Goal: Task Accomplishment & Management: Manage account settings

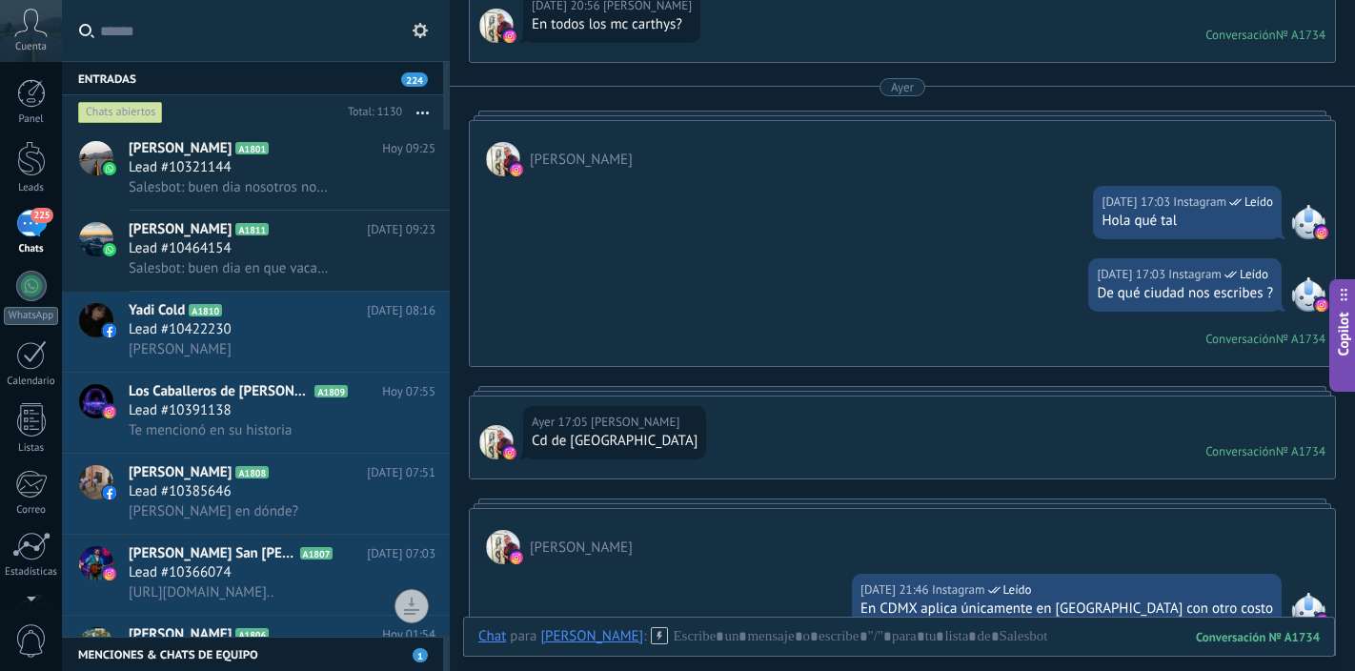
click at [36, 231] on div "225" at bounding box center [31, 224] width 31 height 28
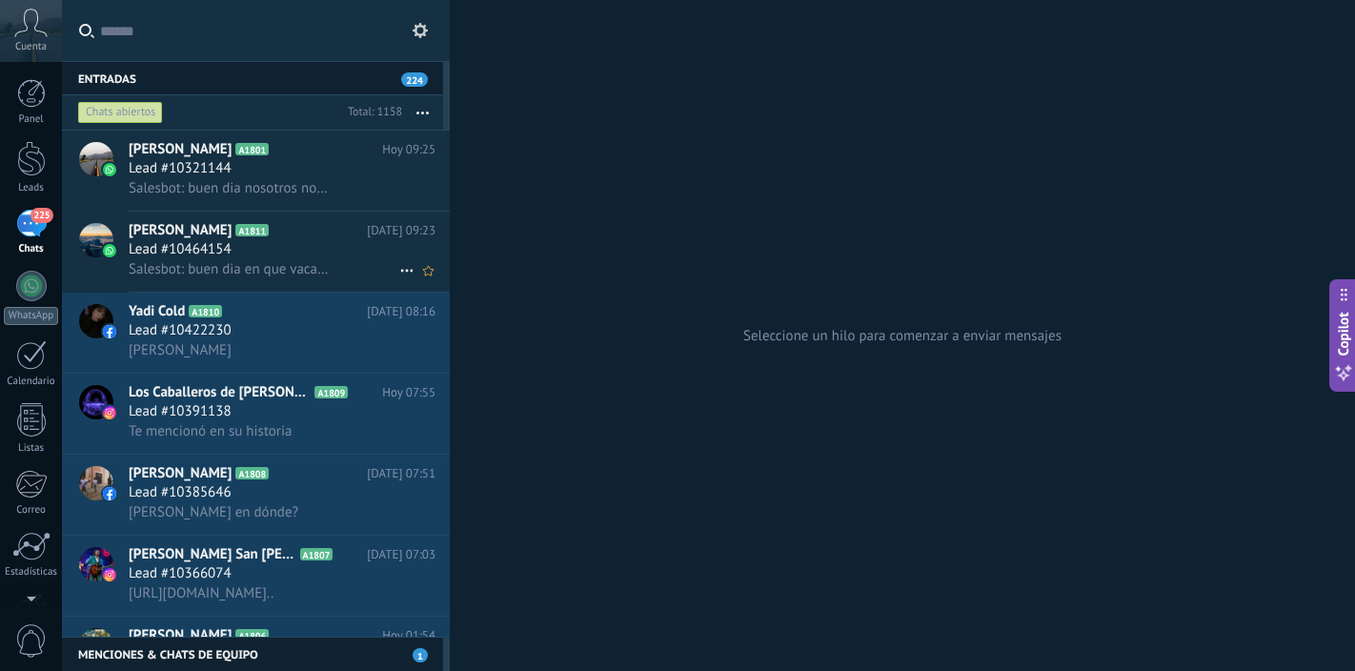
scroll to position [92, 0]
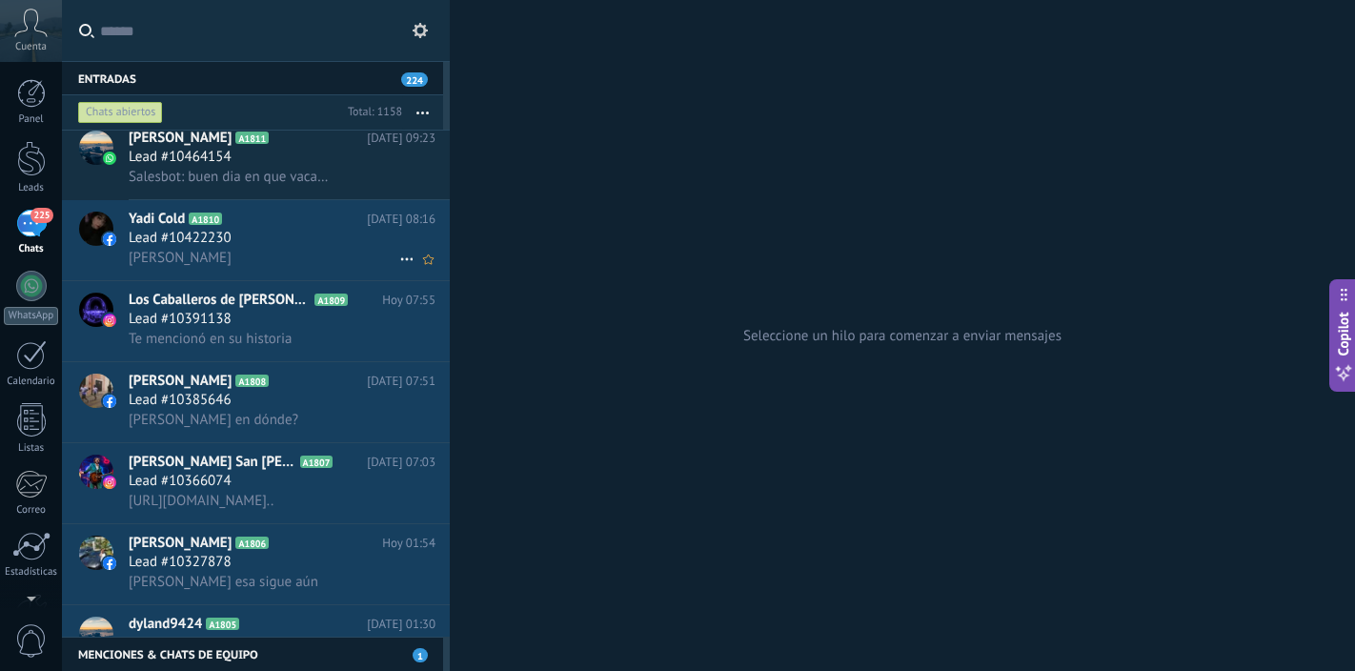
click at [273, 234] on div "Lead #10422230" at bounding box center [282, 238] width 307 height 19
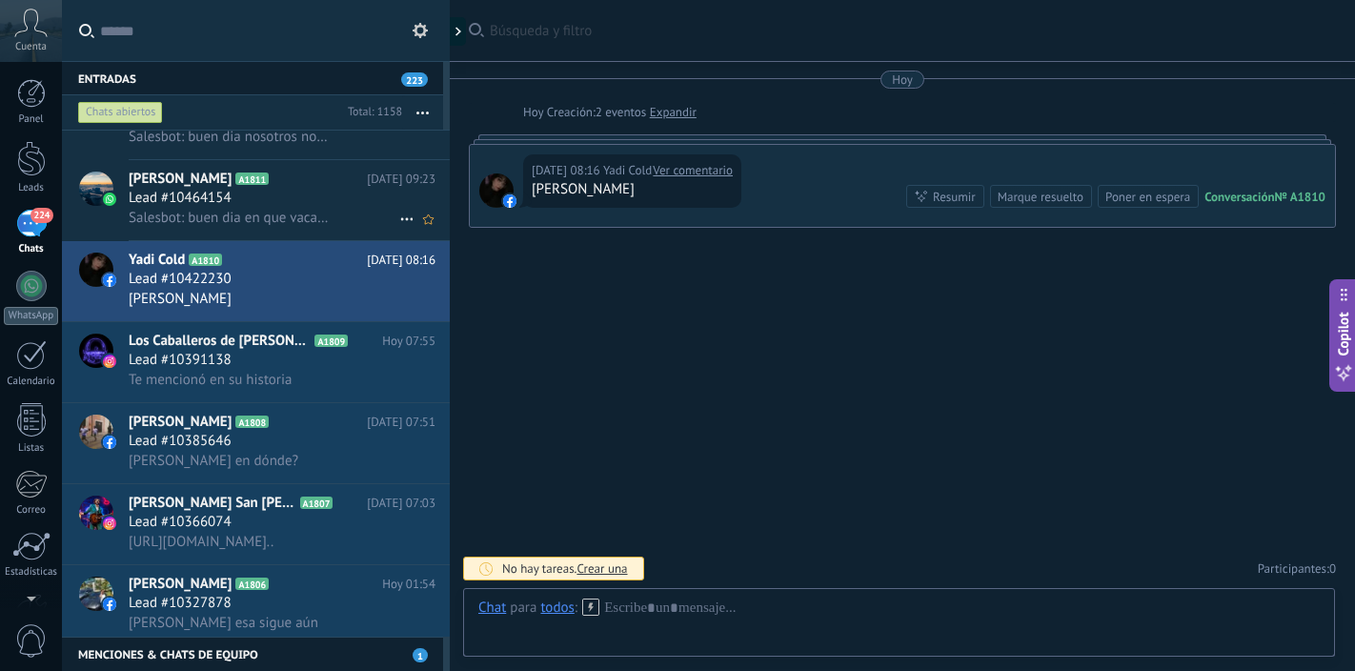
scroll to position [160, 0]
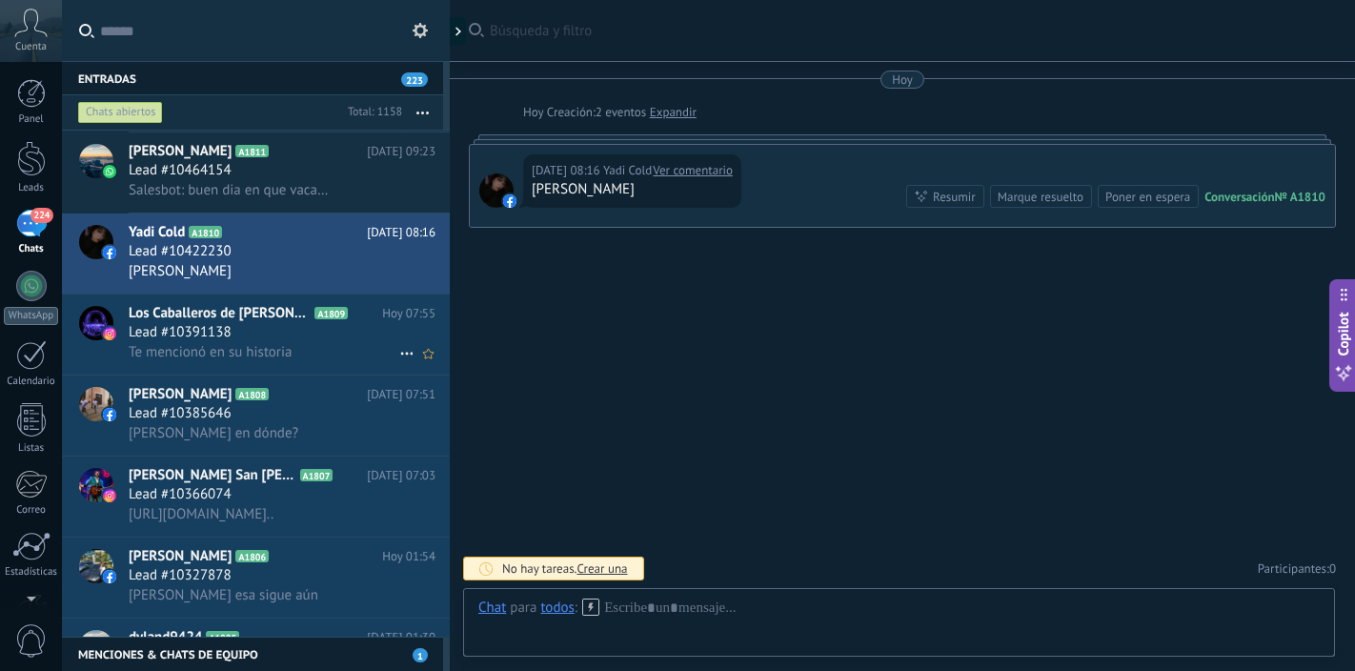
click at [284, 328] on div "Lead #10391138" at bounding box center [282, 332] width 307 height 19
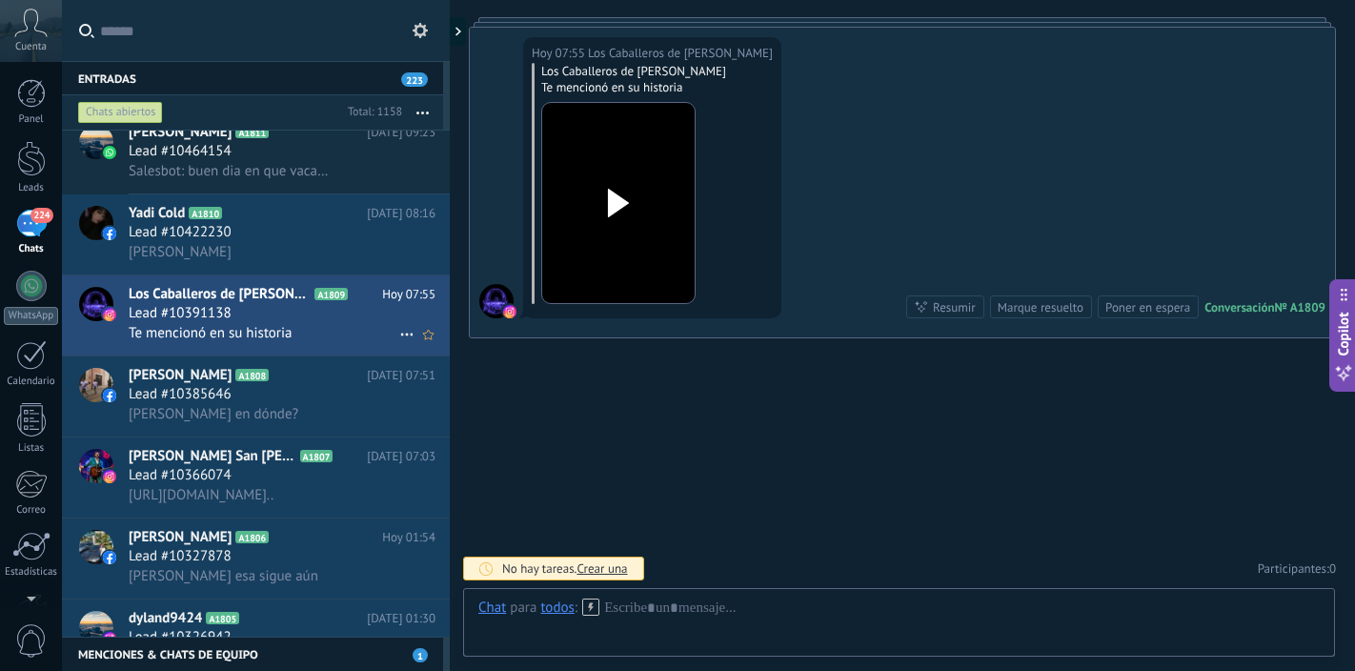
scroll to position [229, 0]
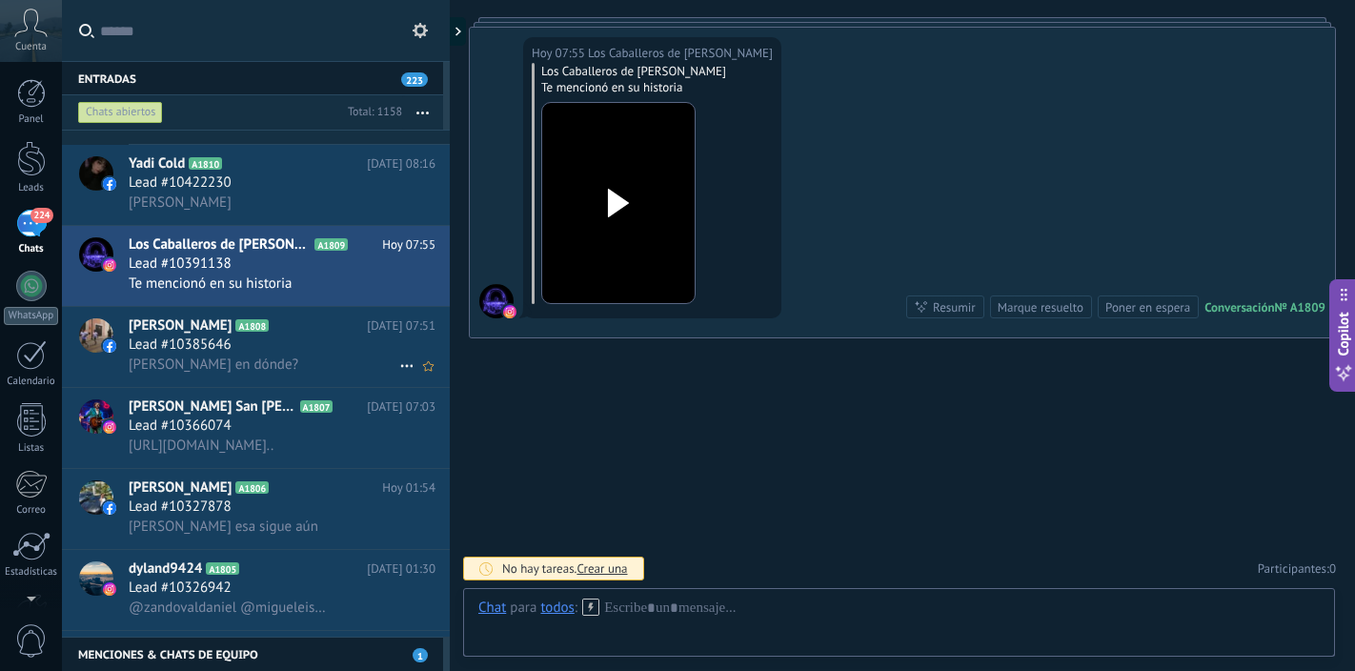
click at [283, 344] on div "Lead #10385646" at bounding box center [282, 345] width 307 height 19
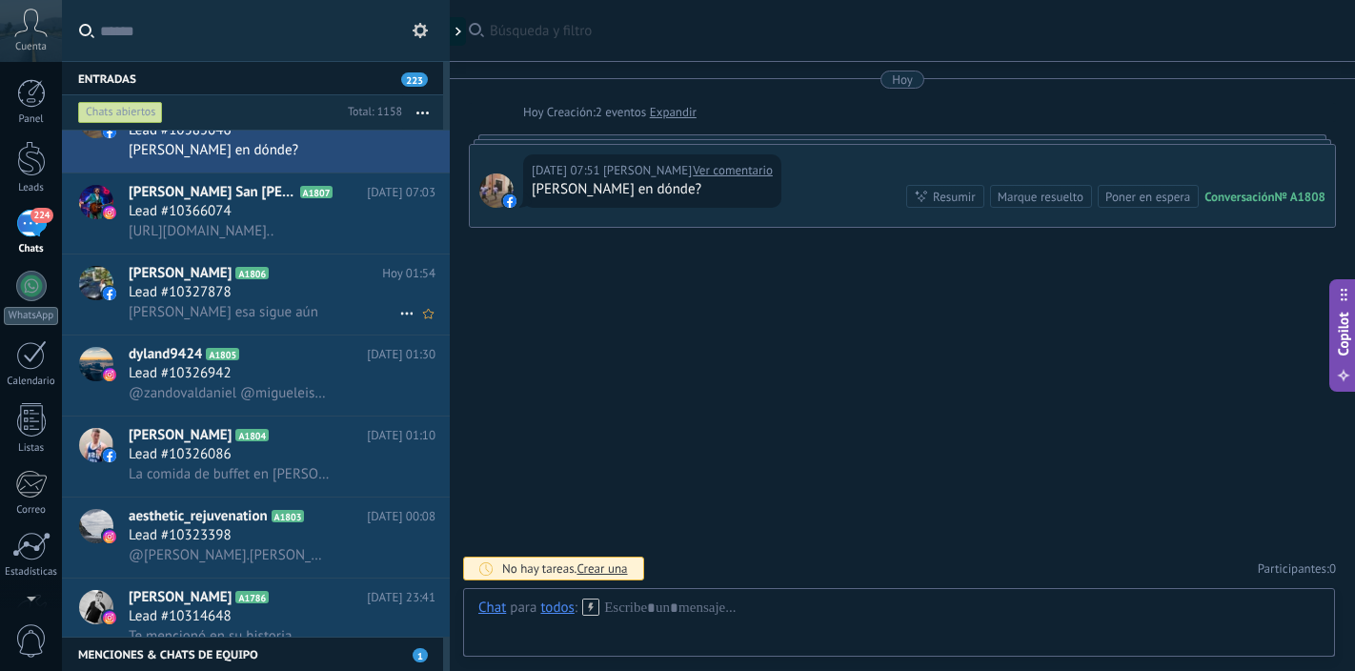
scroll to position [446, 0]
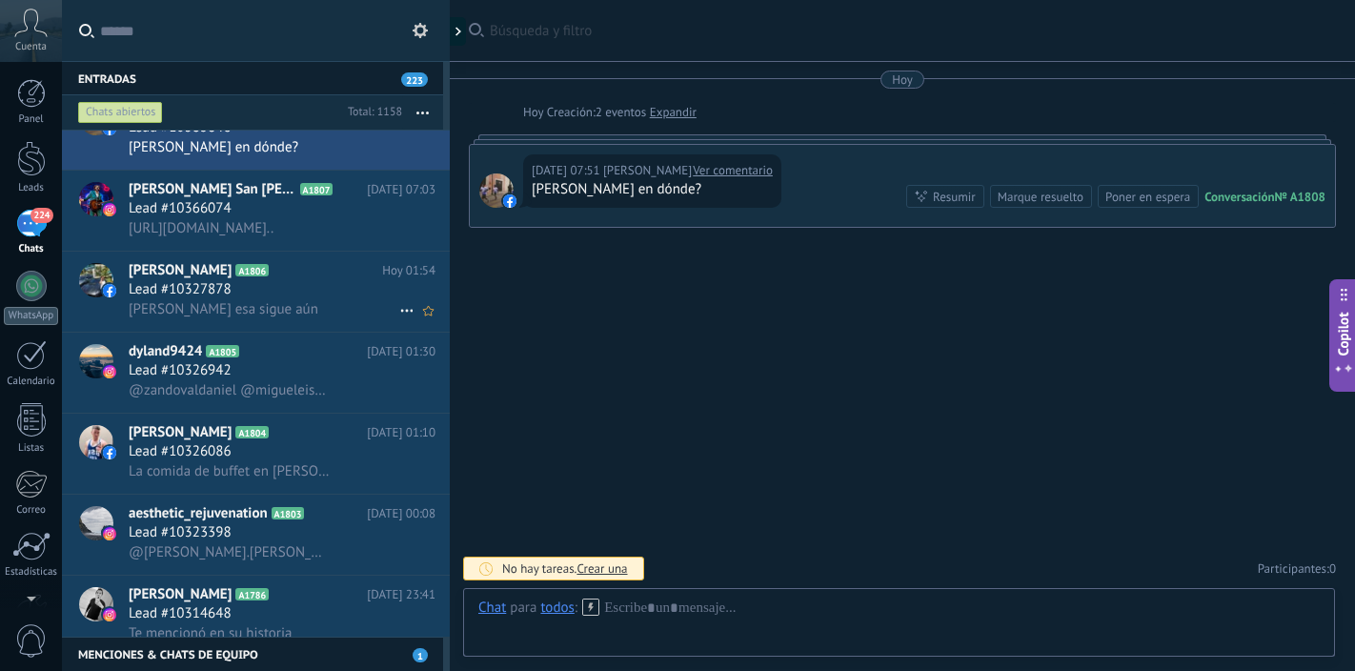
click at [295, 299] on div "[PERSON_NAME] esa sigue aún" at bounding box center [282, 309] width 307 height 20
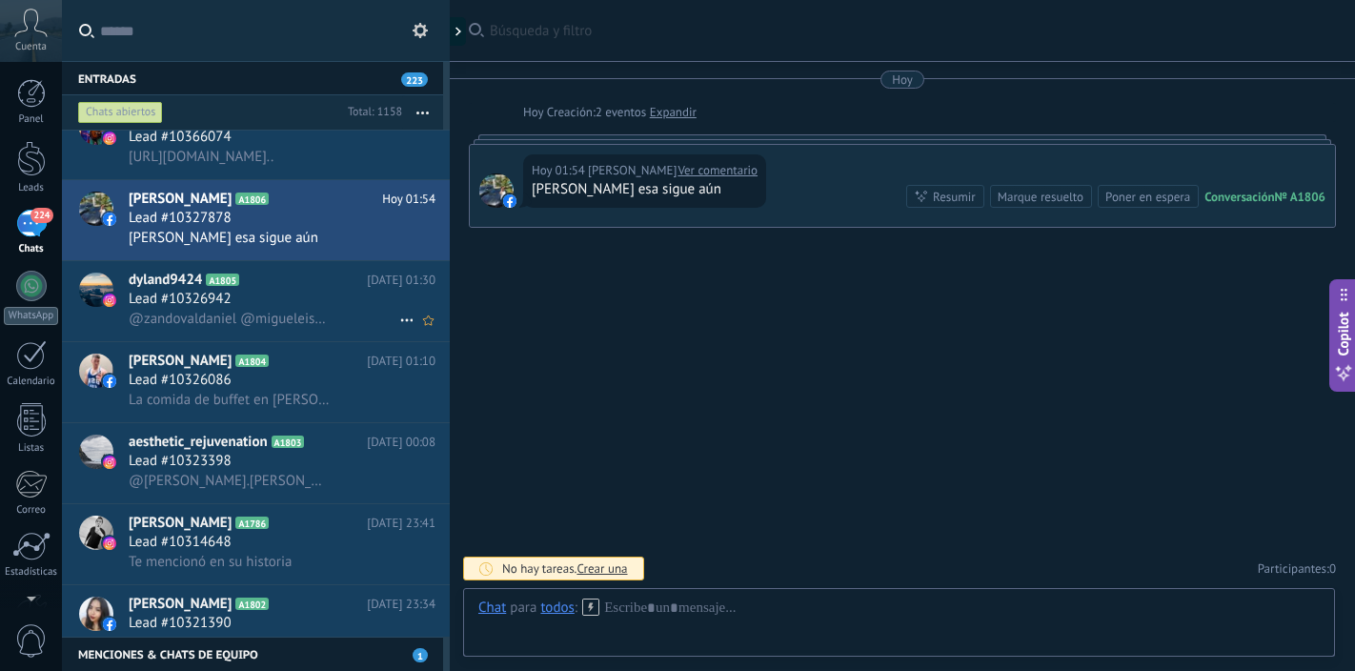
scroll to position [545, 0]
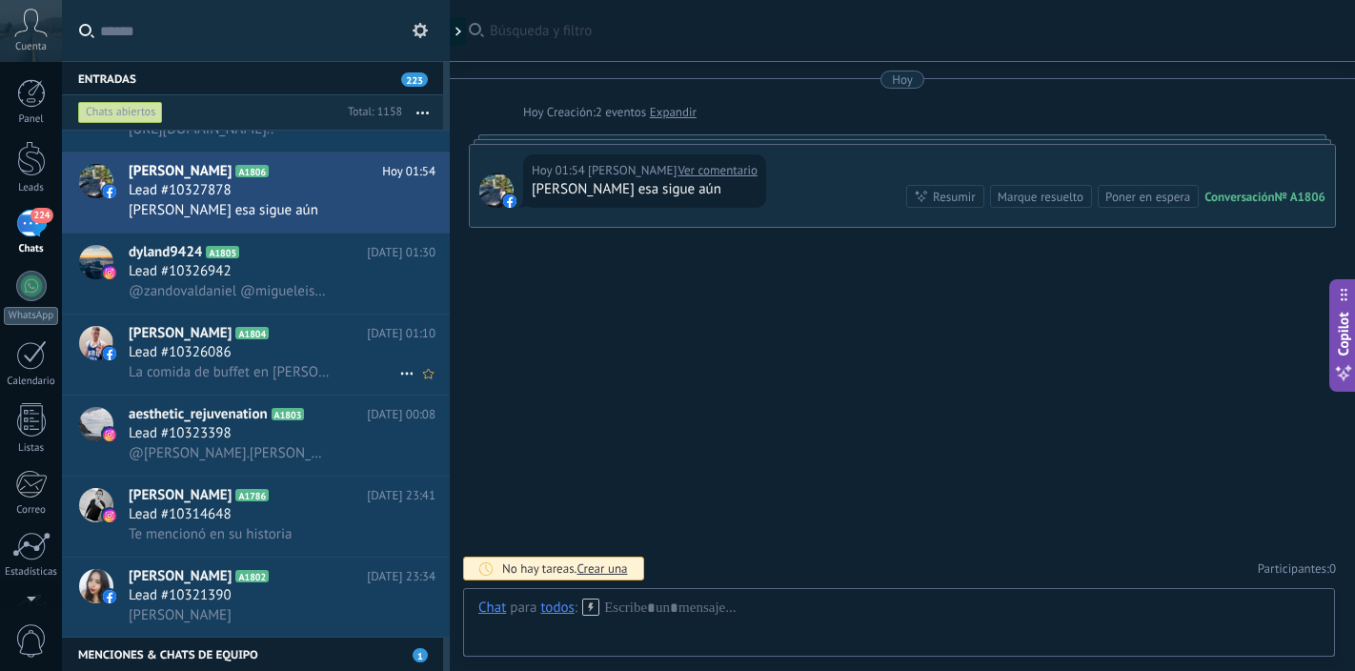
click at [277, 357] on div "Lead #10326086" at bounding box center [282, 352] width 307 height 19
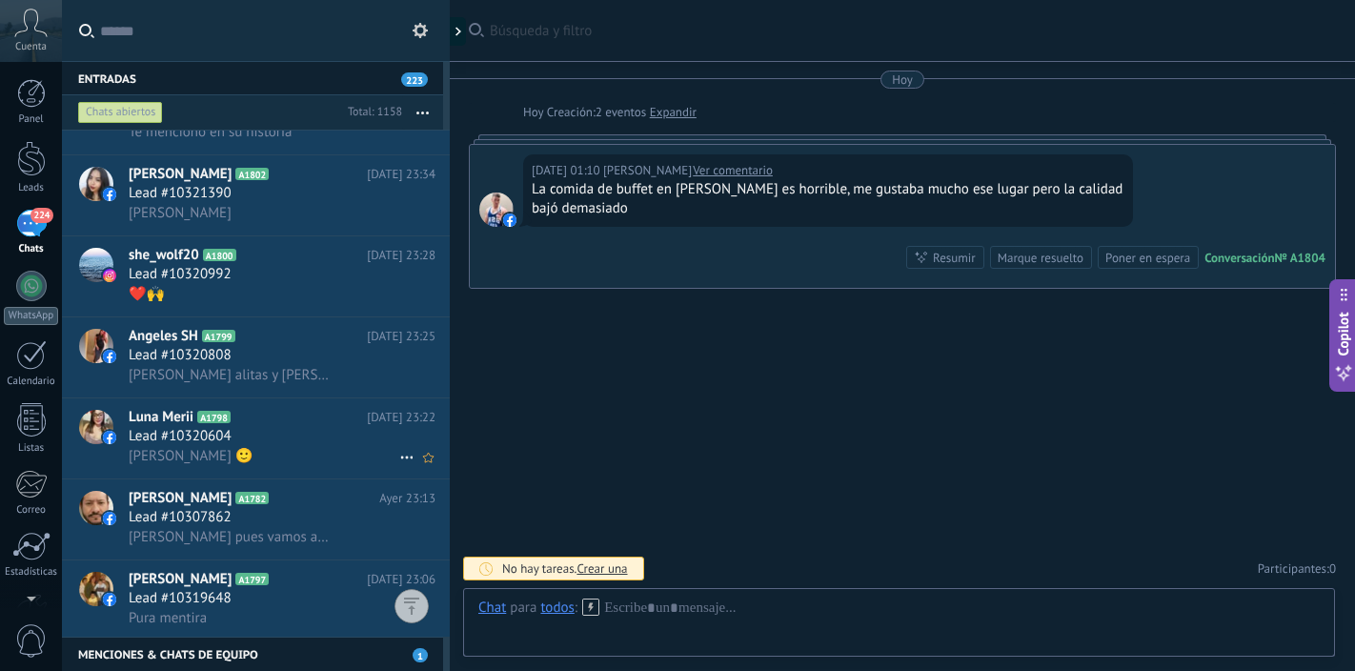
scroll to position [990, 0]
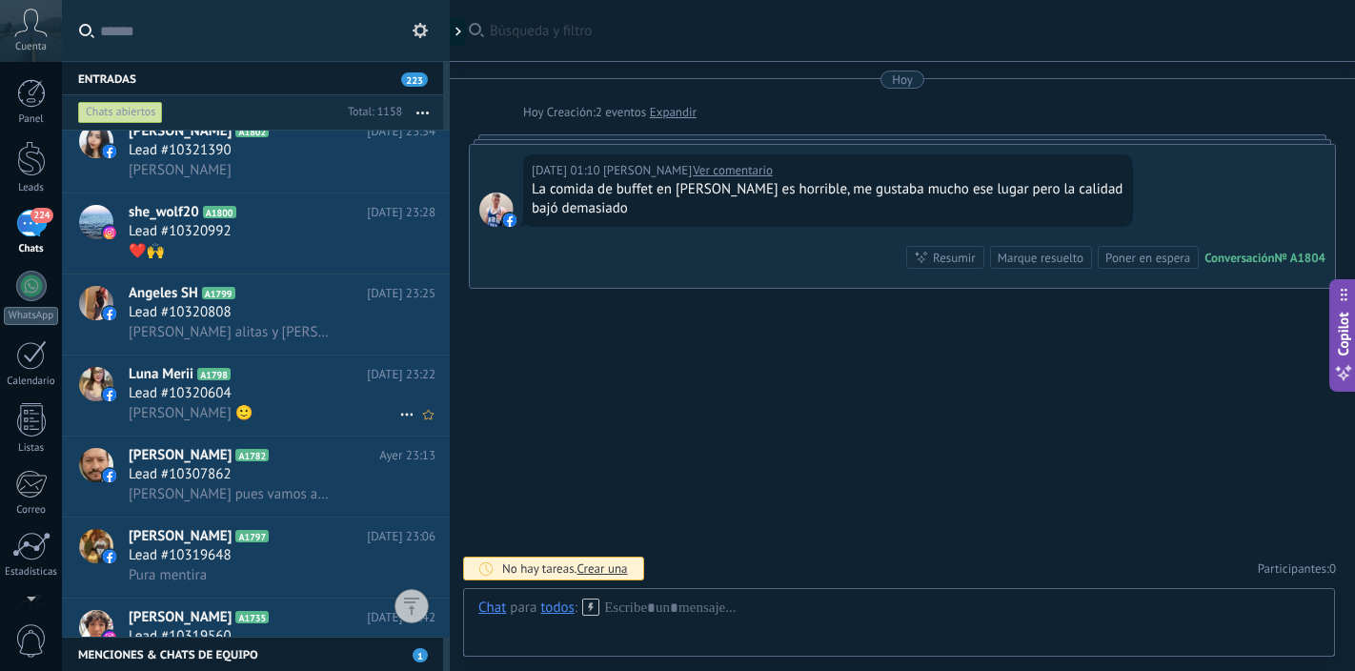
click at [294, 395] on div "Lead #10320604" at bounding box center [282, 393] width 307 height 19
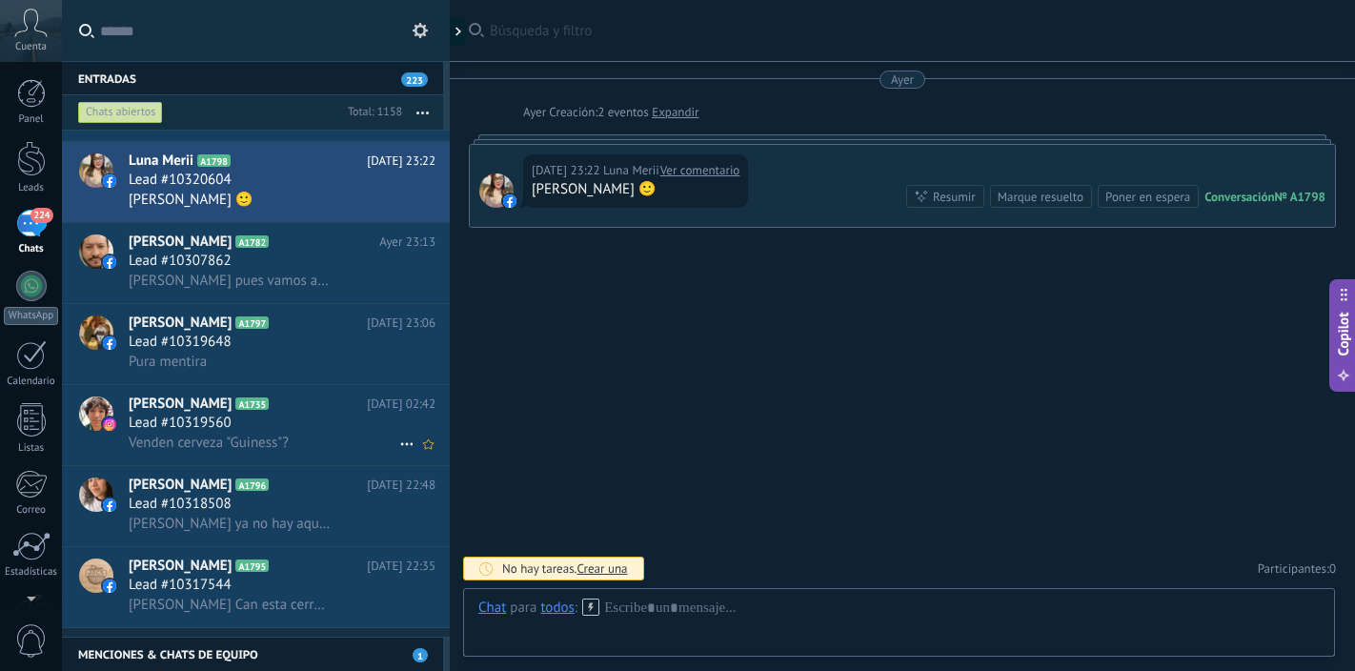
scroll to position [1217, 0]
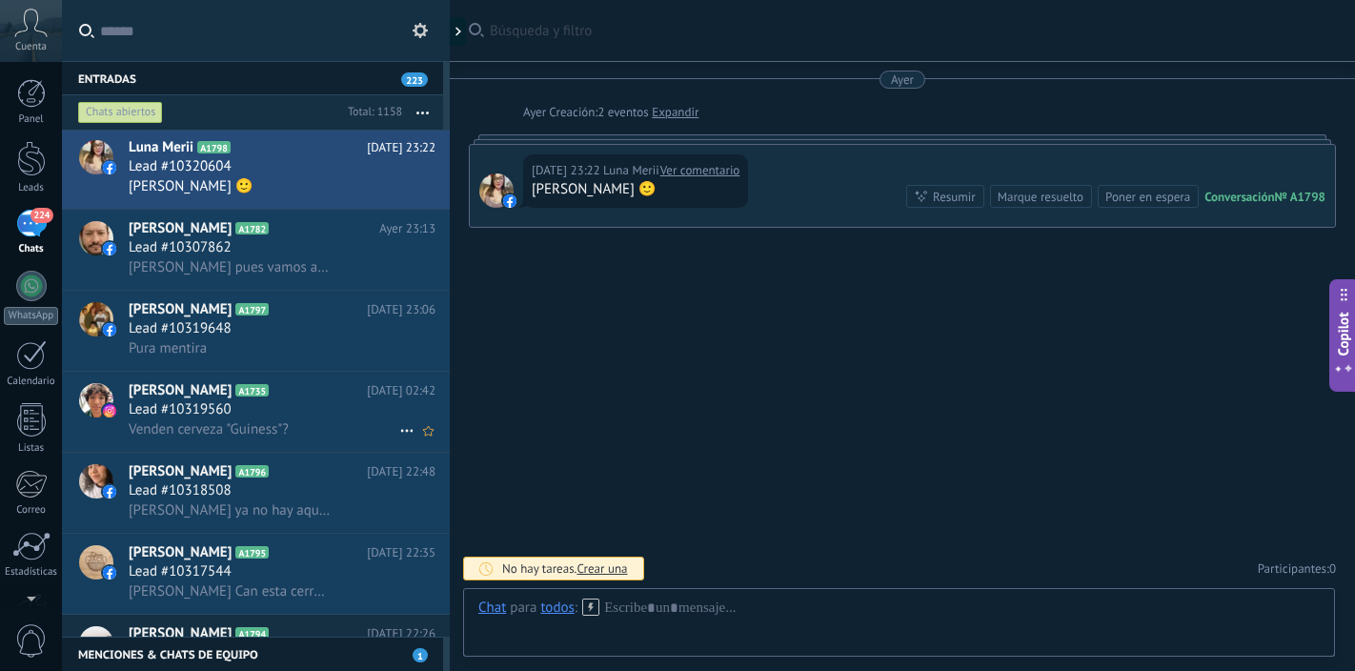
click at [293, 394] on h2 "[PERSON_NAME] A1735" at bounding box center [248, 390] width 238 height 19
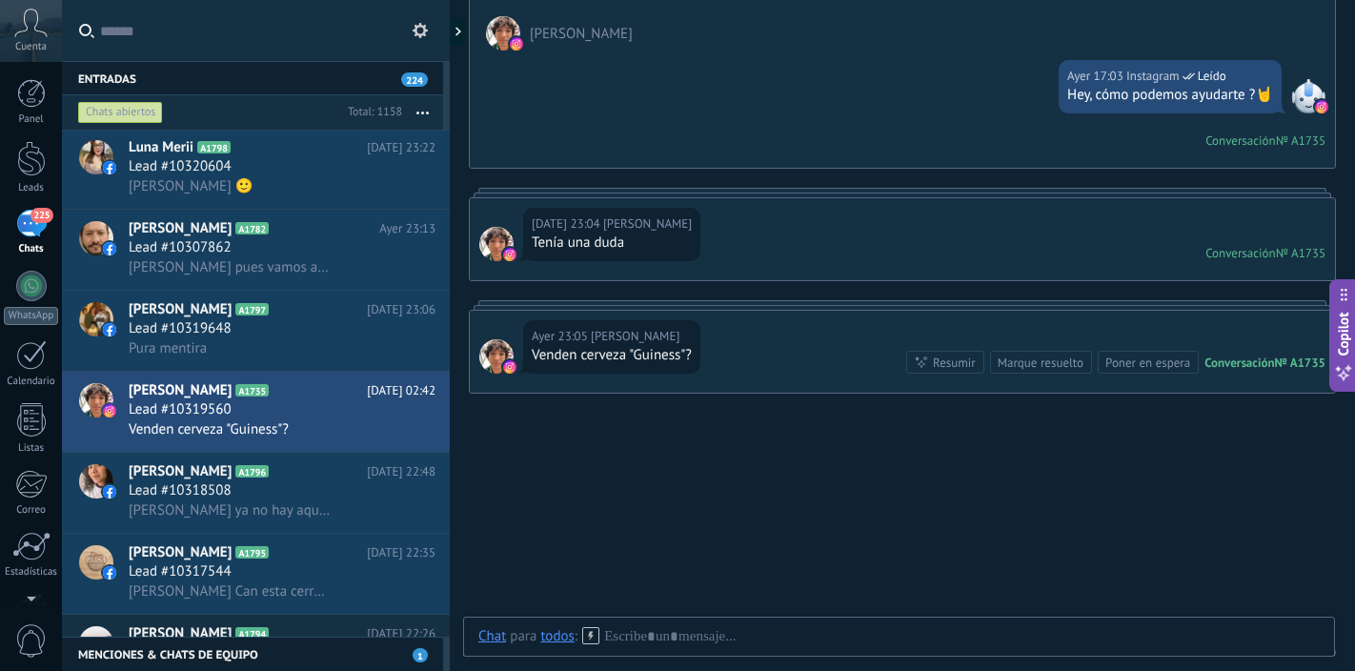
scroll to position [151, 0]
click at [713, 640] on div at bounding box center [899, 655] width 842 height 57
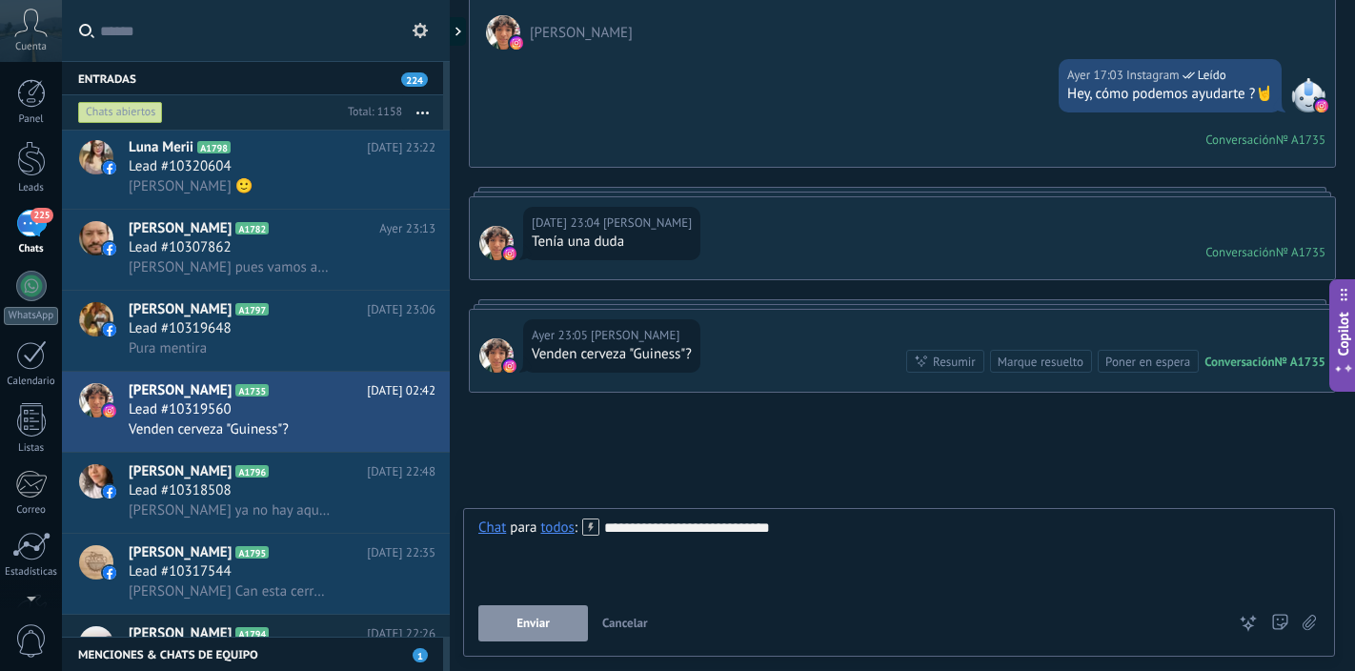
click at [552, 621] on button "Enviar" at bounding box center [533, 623] width 110 height 36
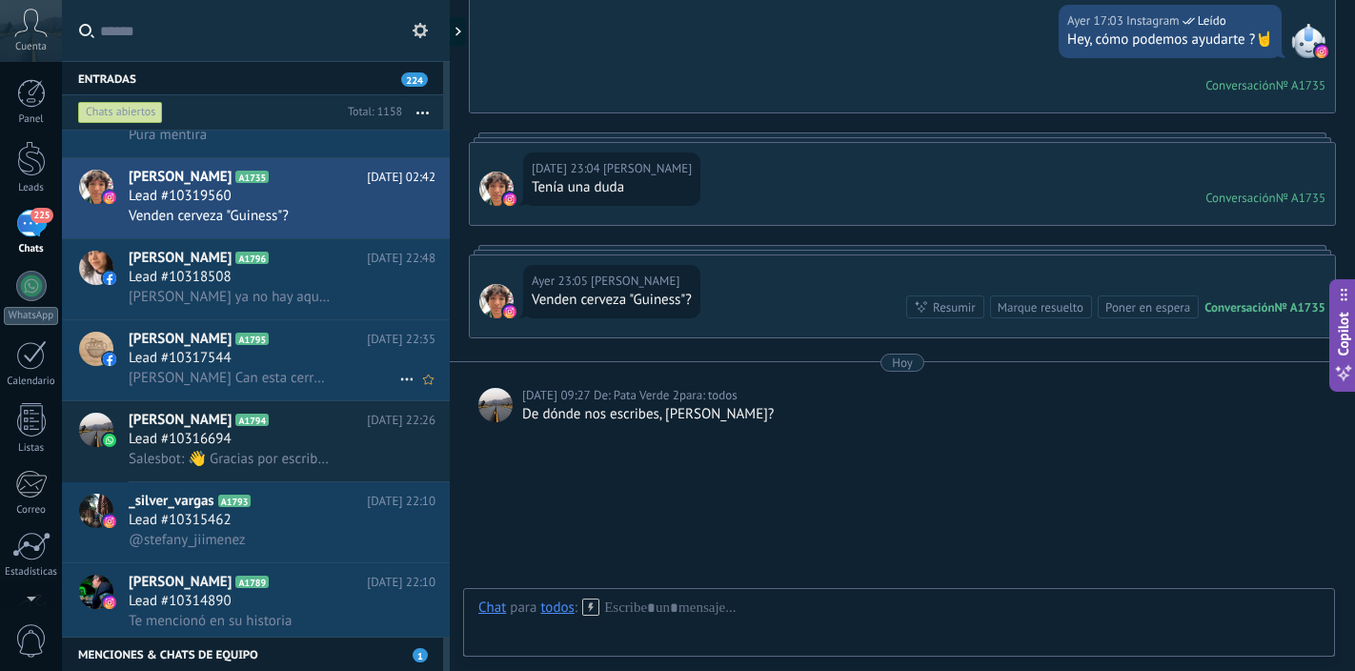
scroll to position [1492, 0]
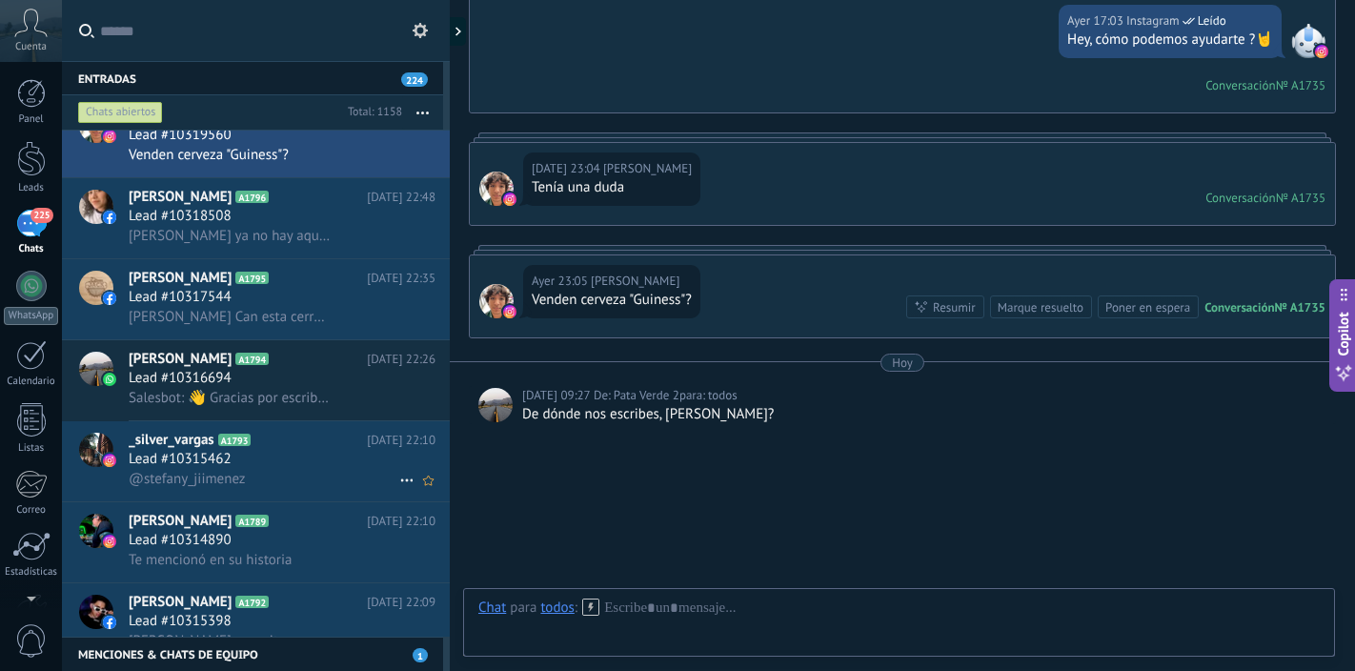
click at [299, 475] on div "@stefany_jiimenez" at bounding box center [282, 479] width 307 height 20
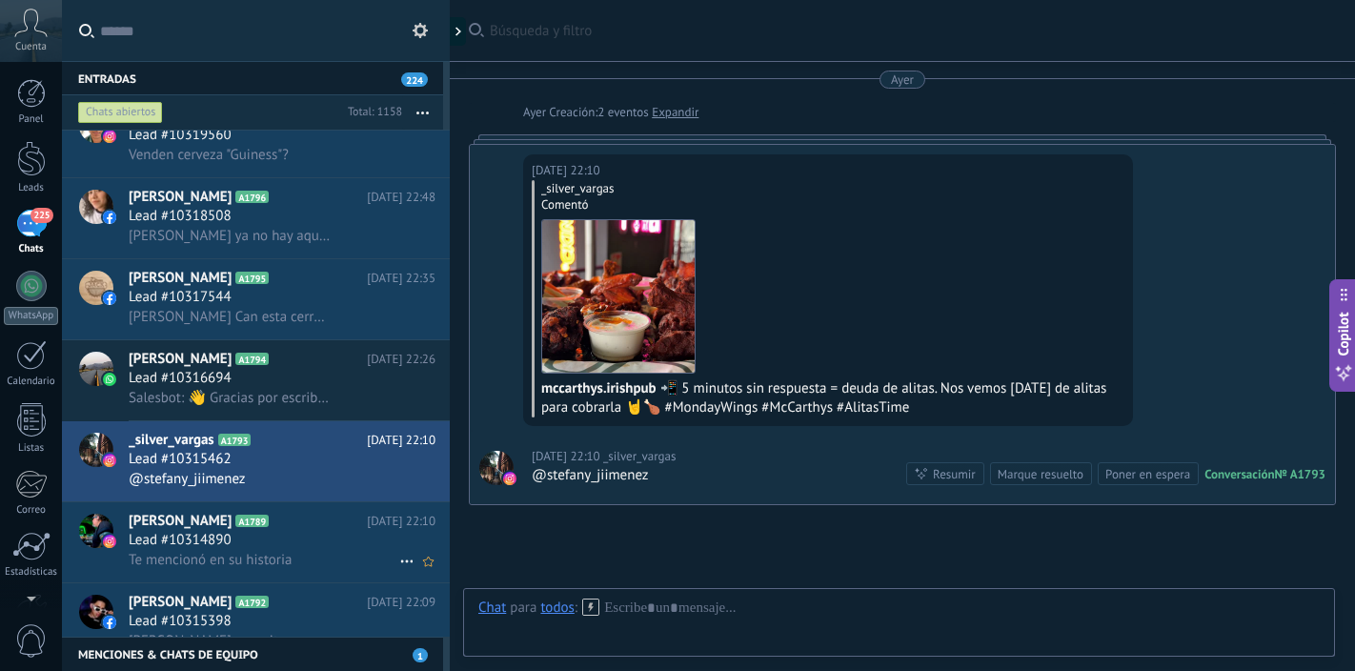
scroll to position [1671, 0]
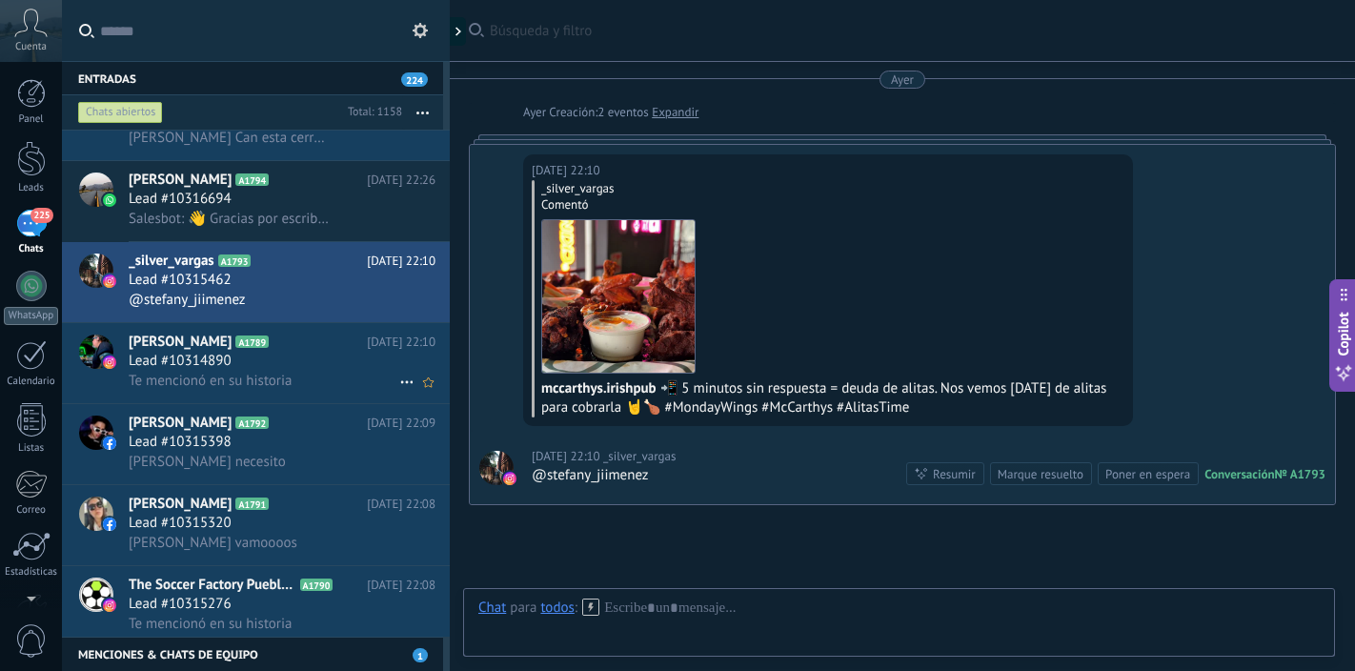
click at [347, 359] on div "Lead #10314890" at bounding box center [282, 361] width 307 height 19
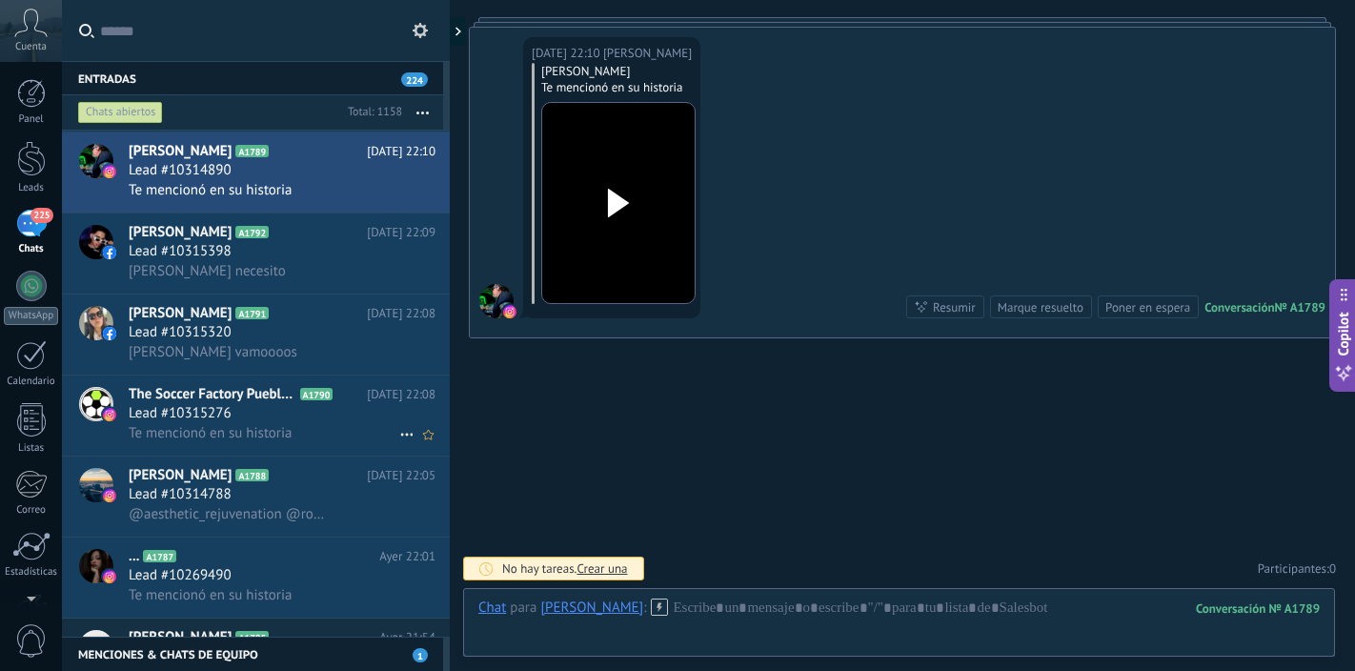
scroll to position [1901, 0]
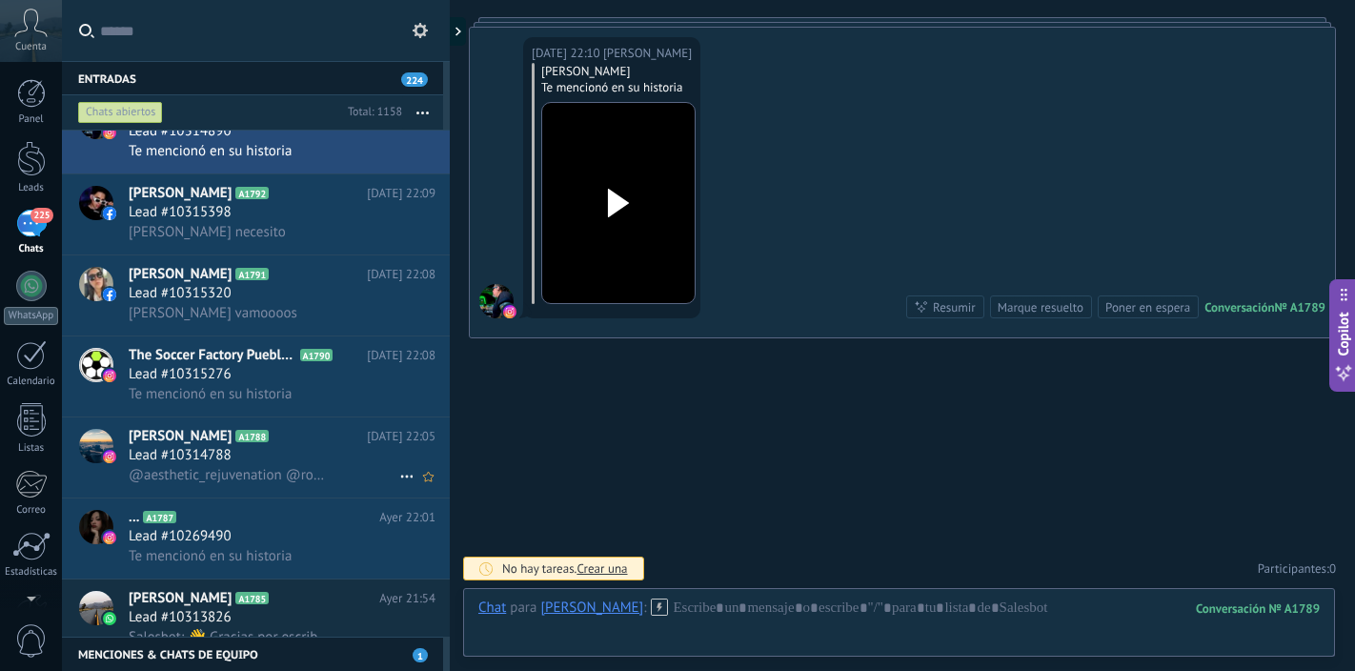
click at [319, 439] on h2 "[PERSON_NAME] A1788" at bounding box center [248, 436] width 238 height 19
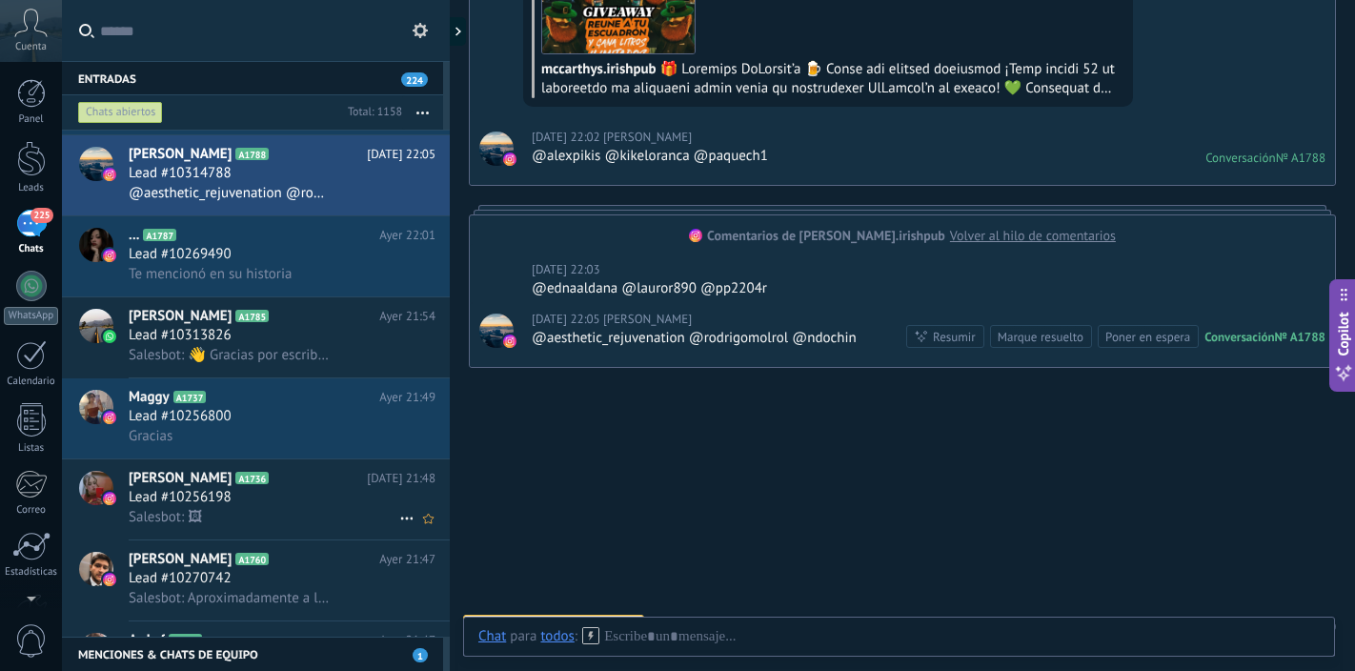
scroll to position [2206, 0]
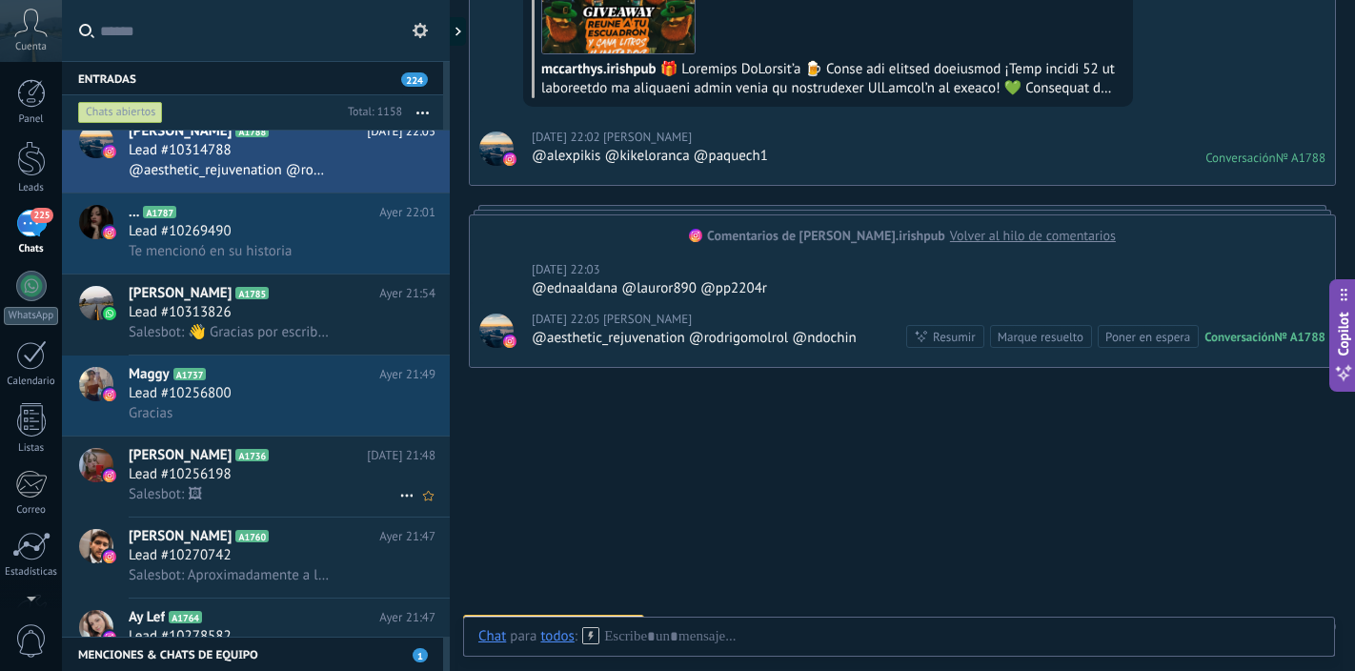
click at [320, 457] on h2 "[PERSON_NAME] A1736" at bounding box center [248, 455] width 238 height 19
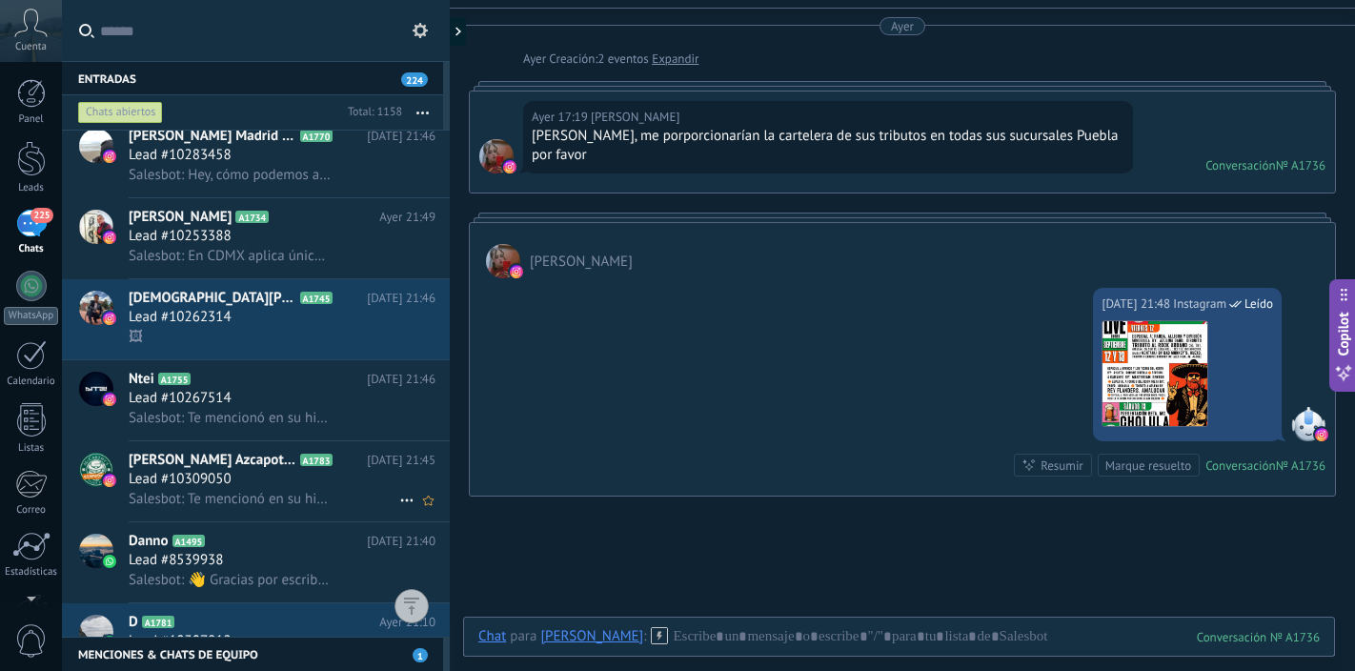
scroll to position [2836, 0]
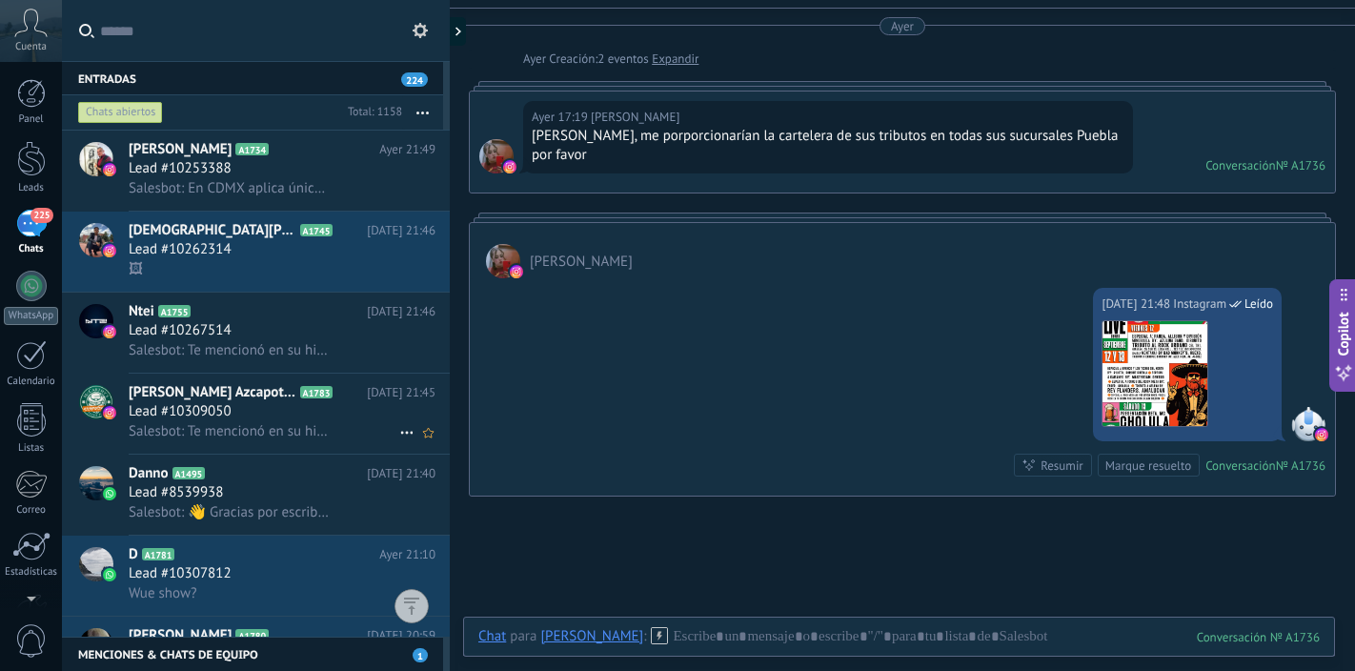
click at [327, 418] on div "Lead #10309050" at bounding box center [282, 411] width 307 height 19
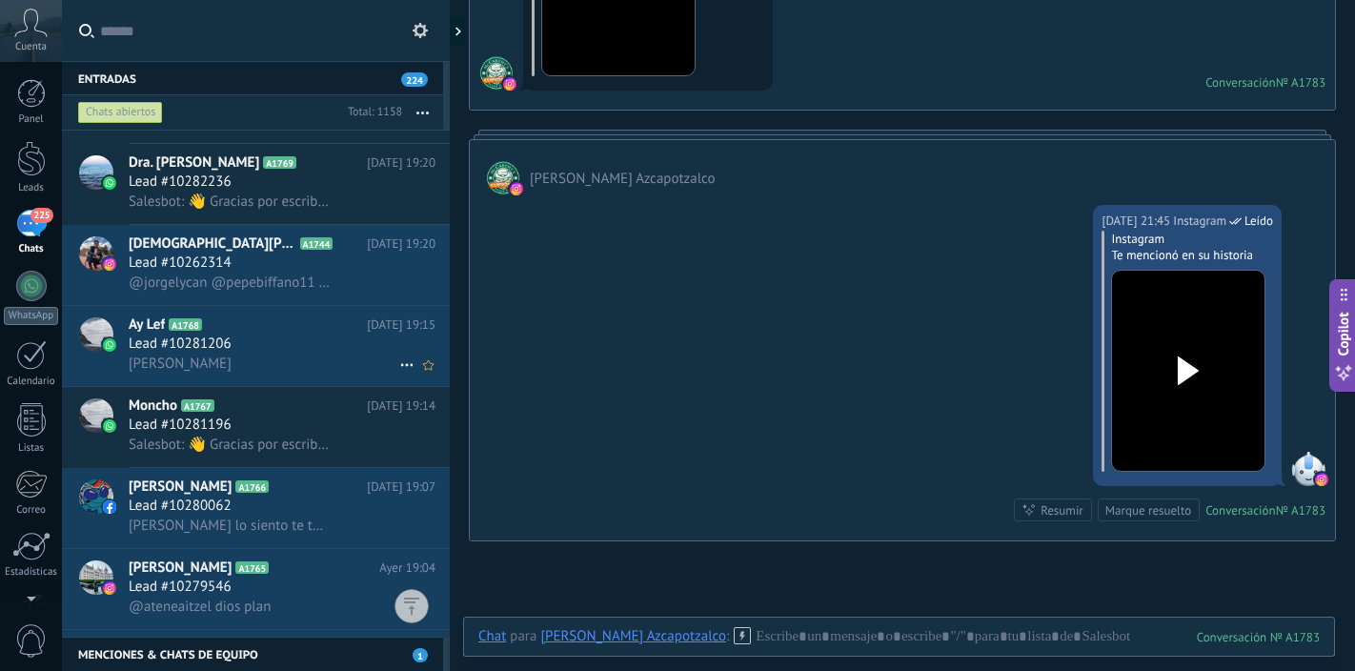
scroll to position [4138, 0]
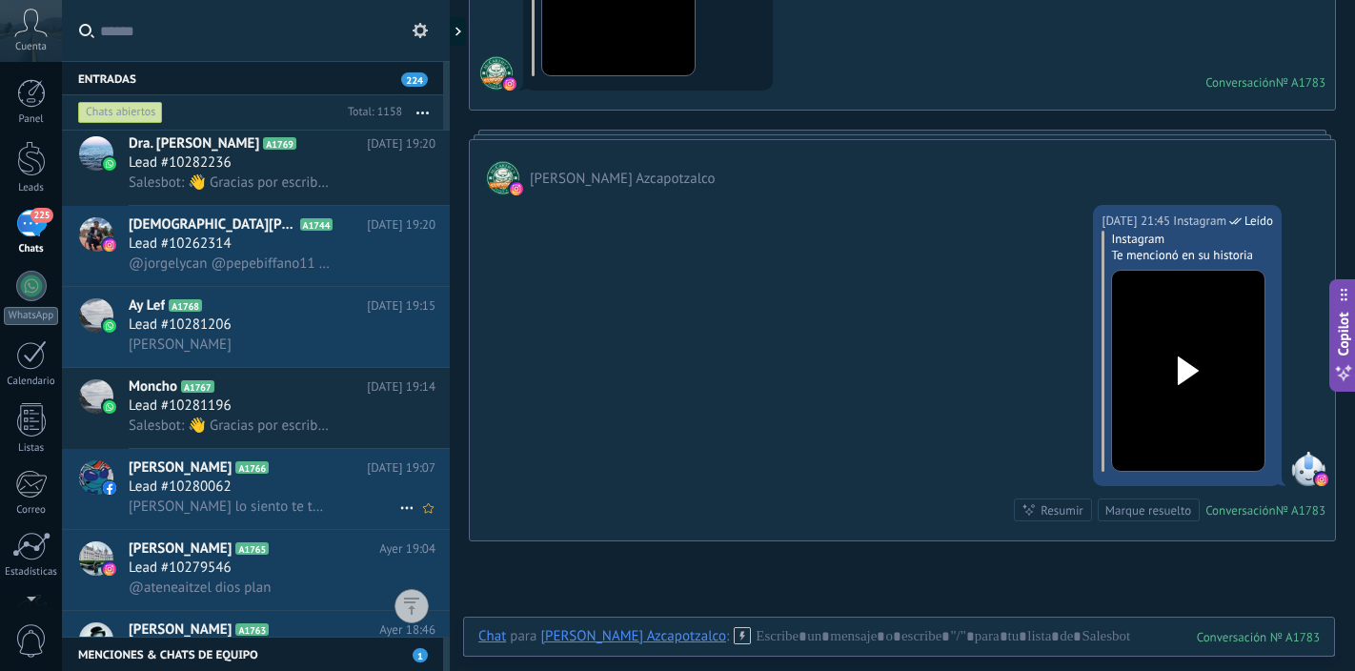
click at [324, 479] on div "Lead #10280062" at bounding box center [282, 487] width 307 height 19
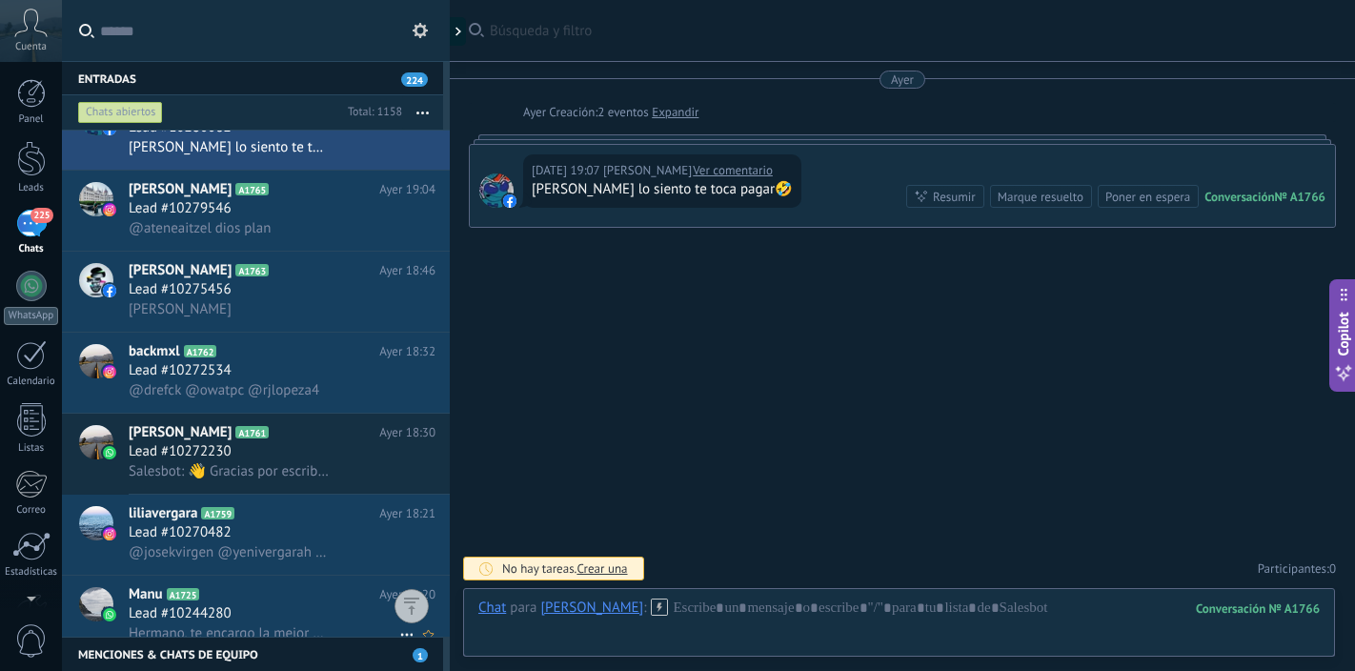
scroll to position [4697, 0]
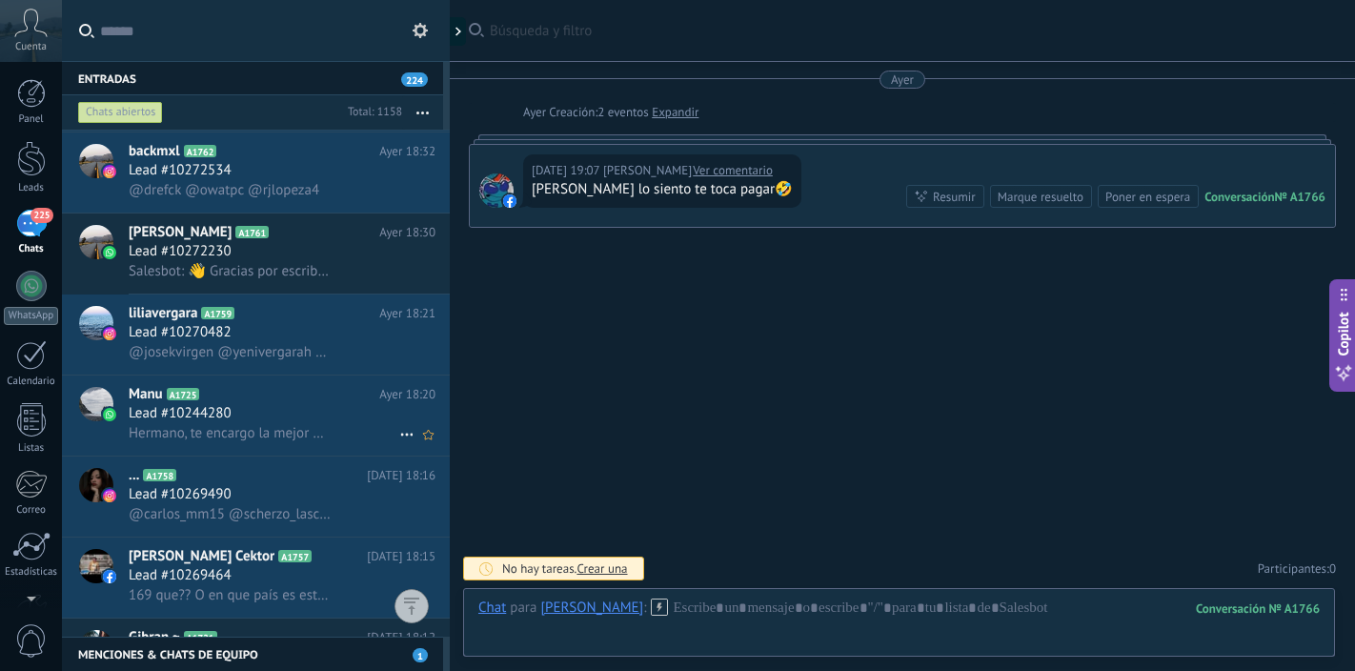
click at [327, 398] on h2 "Manu A1725" at bounding box center [254, 394] width 251 height 19
